Goal: Task Accomplishment & Management: Manage account settings

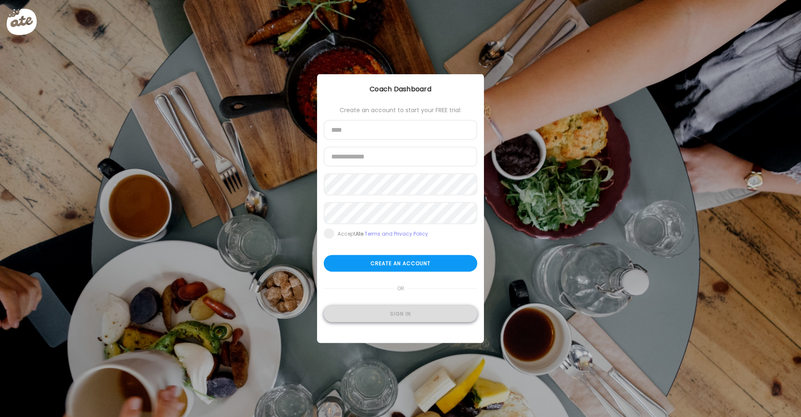
click at [404, 315] on div "Sign in" at bounding box center [400, 314] width 153 height 17
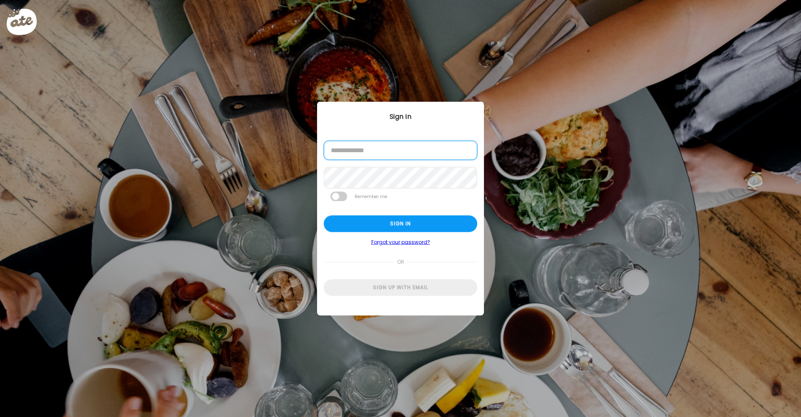
type input "**********"
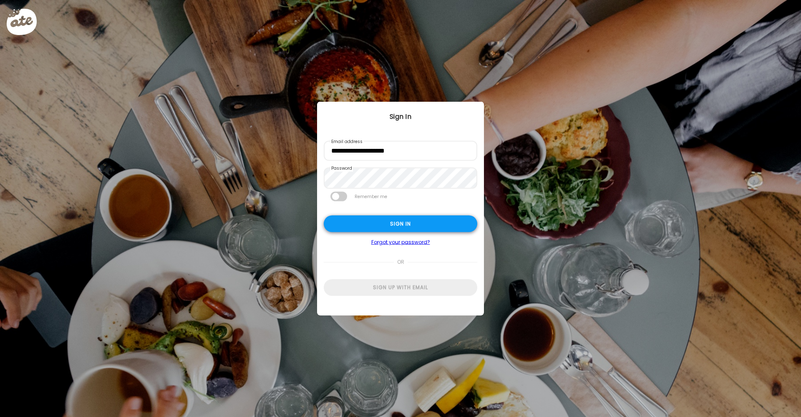
click at [399, 226] on div "Sign in" at bounding box center [400, 224] width 153 height 17
type textarea "**********"
type input "**********"
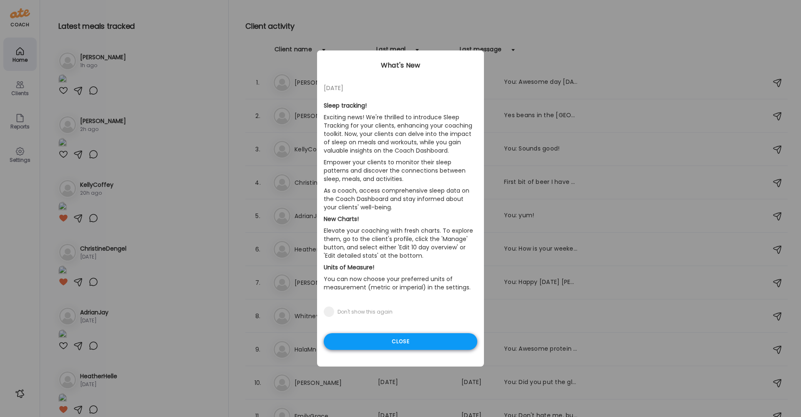
click at [380, 342] on div "Close" at bounding box center [400, 341] width 153 height 17
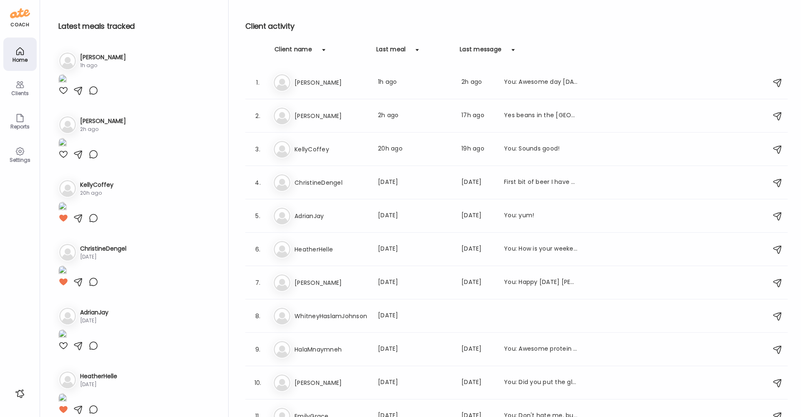
click at [65, 95] on div at bounding box center [63, 90] width 10 height 10
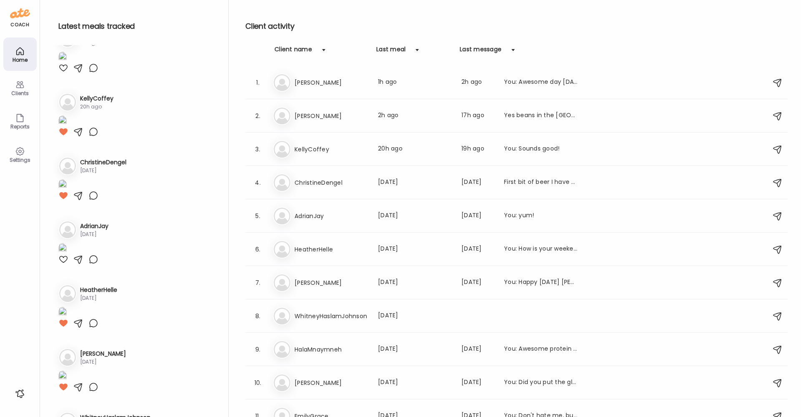
scroll to position [105, 0]
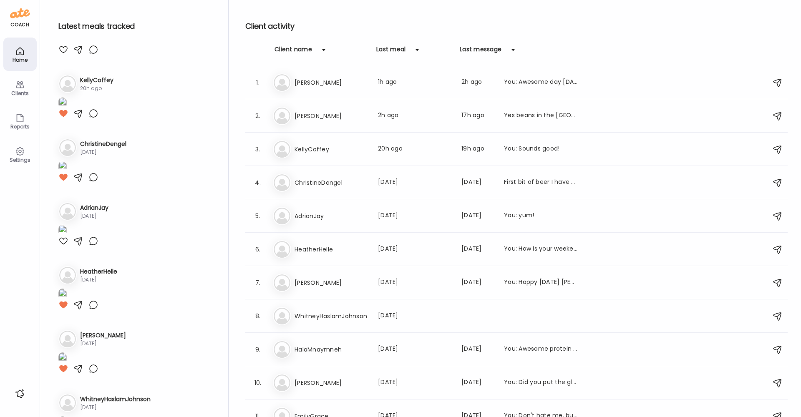
click at [67, 45] on img at bounding box center [62, 38] width 8 height 11
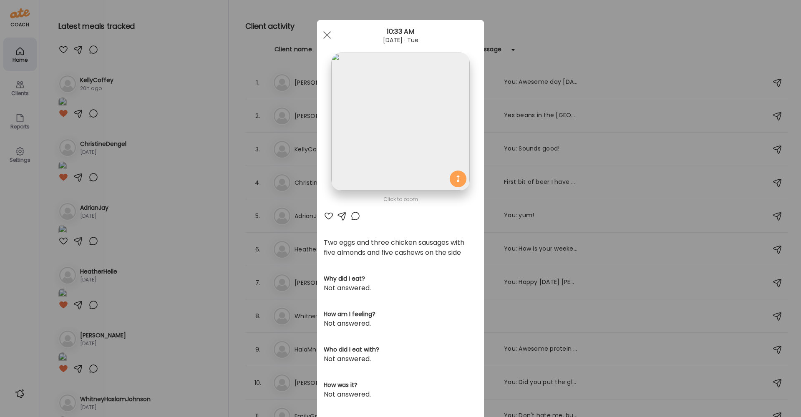
click at [328, 217] on div at bounding box center [329, 216] width 10 height 10
click at [326, 34] on span at bounding box center [327, 35] width 8 height 8
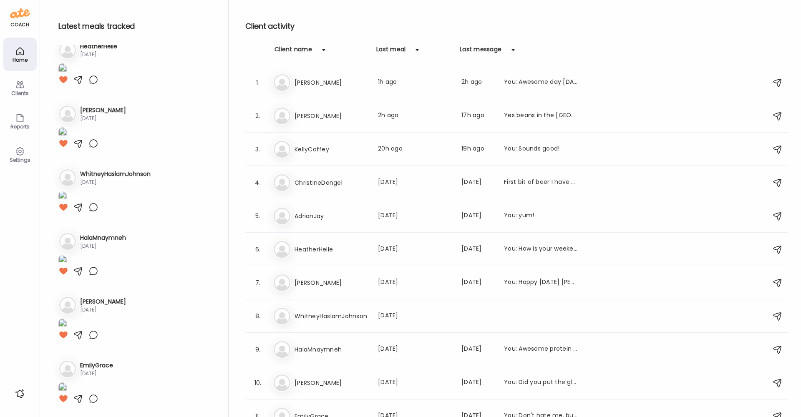
scroll to position [381, 0]
click at [20, 91] on div "Clients" at bounding box center [20, 92] width 30 height 5
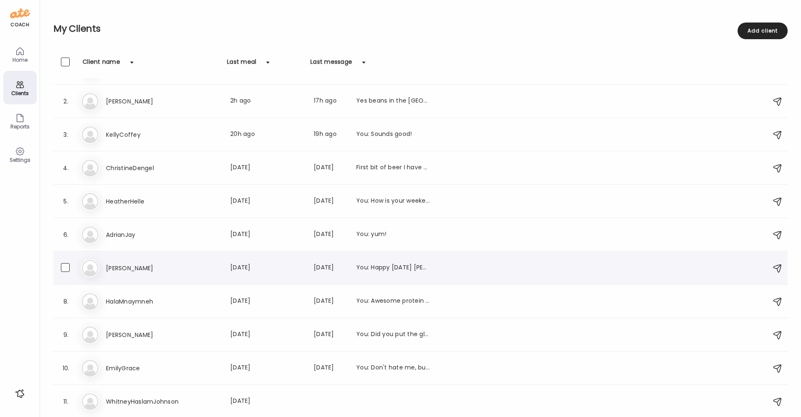
scroll to position [27, 0]
click at [182, 401] on div "WhitneyHaslamJohnson Last meal: [DATE]" at bounding box center [268, 402] width 324 height 10
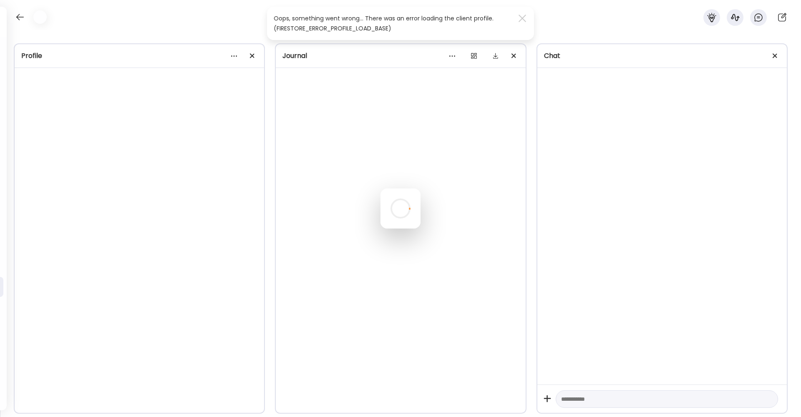
click at [380, 188] on div at bounding box center [400, 208] width 40 height 40
